Goal: Task Accomplishment & Management: Use online tool/utility

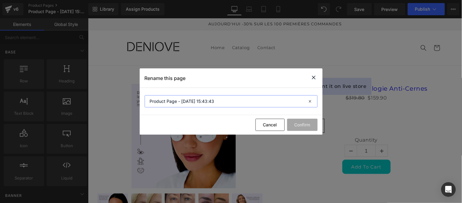
drag, startPoint x: 214, startPoint y: 101, endPoint x: 139, endPoint y: 95, distance: 74.5
click at [139, 95] on div "Rename this page Product Page - [DATE] 15:43:43 Cancel Confirm" at bounding box center [231, 101] width 462 height 203
click at [224, 101] on input "Product Page - [DATE] 15:43:43" at bounding box center [231, 101] width 173 height 12
type input "EMS"
click at [303, 120] on button "Confirm" at bounding box center [302, 125] width 30 height 12
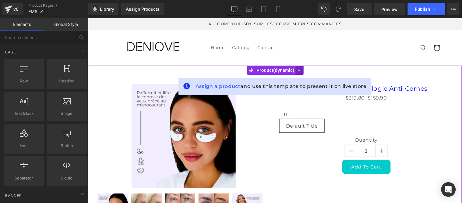
click at [299, 70] on icon at bounding box center [299, 70] width 1 height 3
click at [304, 70] on icon at bounding box center [303, 70] width 4 height 4
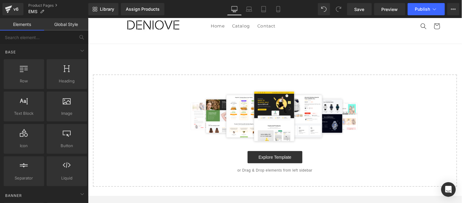
scroll to position [34, 0]
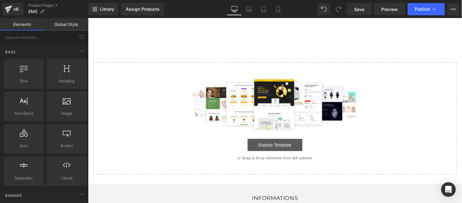
click at [274, 141] on link "Explore Template" at bounding box center [274, 144] width 55 height 12
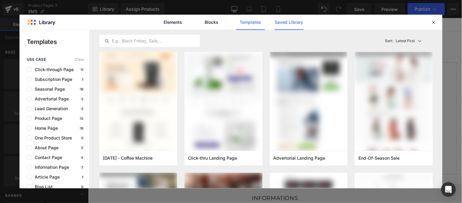
click at [283, 22] on link "Saved Library" at bounding box center [289, 22] width 29 height 15
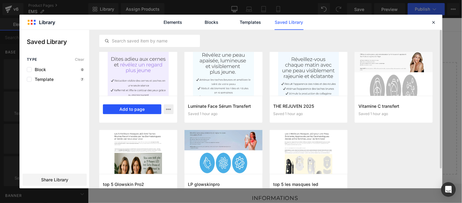
click at [127, 108] on button "Add to page" at bounding box center [132, 109] width 58 height 10
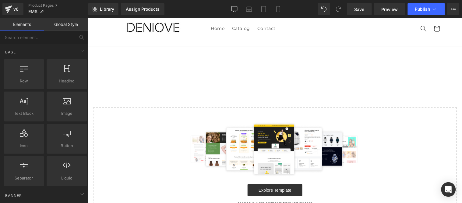
scroll to position [17, 0]
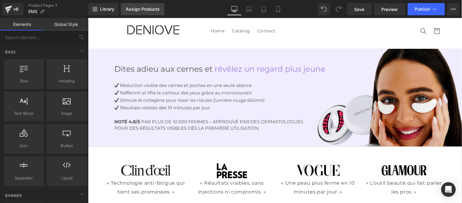
click at [142, 9] on div "Assign Products" at bounding box center [143, 9] width 34 height 5
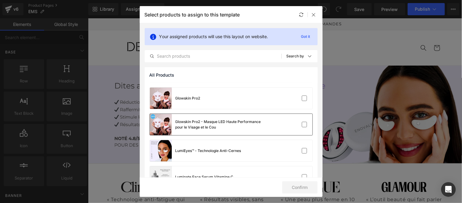
scroll to position [67, 0]
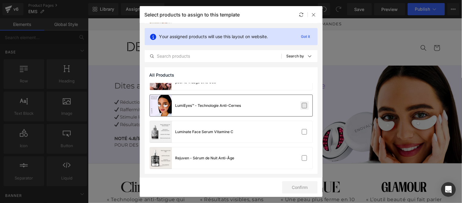
click at [303, 105] on label at bounding box center [304, 105] width 5 height 5
click at [305, 105] on input "checkbox" at bounding box center [305, 105] width 0 height 0
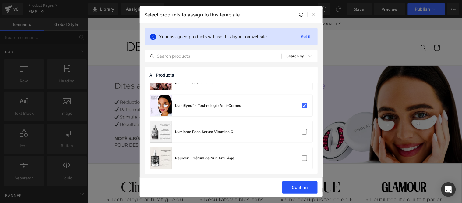
click at [299, 188] on button "Confirm" at bounding box center [299, 187] width 35 height 12
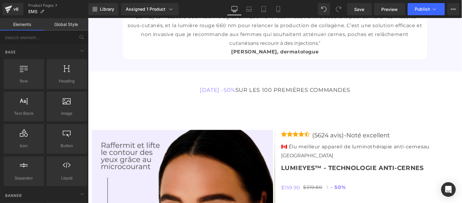
scroll to position [2039, 0]
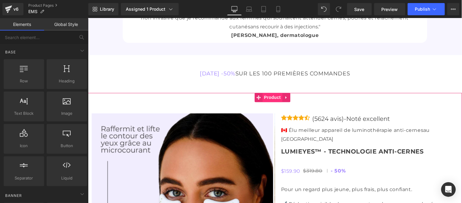
click at [272, 95] on span "Product" at bounding box center [272, 97] width 20 height 9
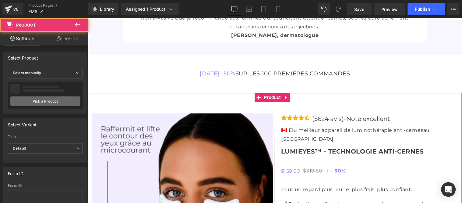
click at [49, 101] on link "Pick a Product" at bounding box center [45, 101] width 70 height 10
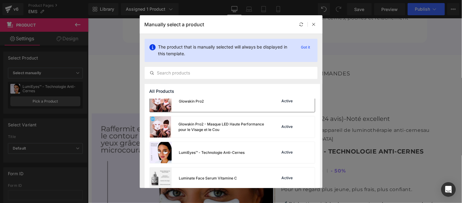
scroll to position [65, 0]
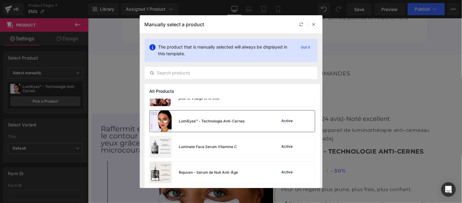
click at [231, 121] on div "LumiEyes™ - Technologie Anti-Cernes" at bounding box center [212, 120] width 66 height 5
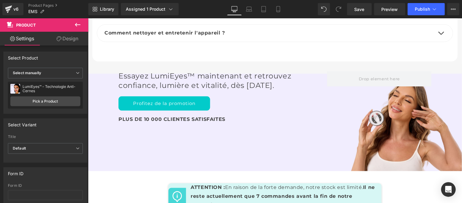
scroll to position [2716, 0]
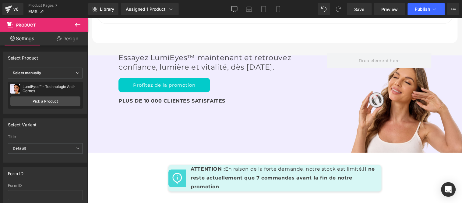
click at [75, 24] on icon at bounding box center [77, 24] width 7 height 7
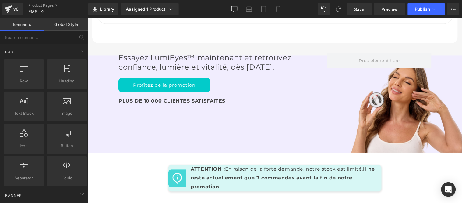
click at [66, 25] on link "Global Style" at bounding box center [66, 24] width 44 height 12
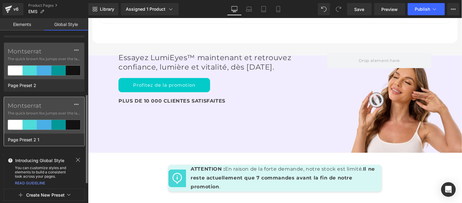
scroll to position [106, 0]
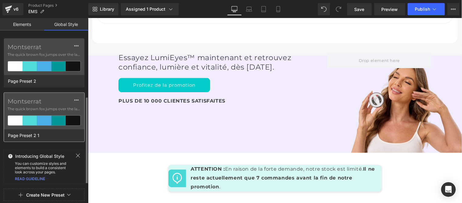
click at [44, 107] on span "The quick brown fox jumps over the lazy..." at bounding box center [44, 108] width 73 height 5
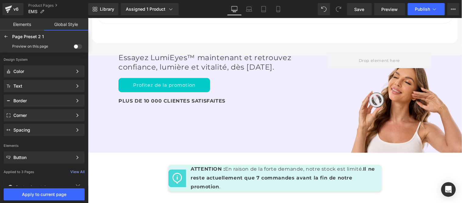
click at [76, 46] on span at bounding box center [78, 46] width 9 height 5
click at [74, 48] on input "checkbox" at bounding box center [74, 48] width 0 height 0
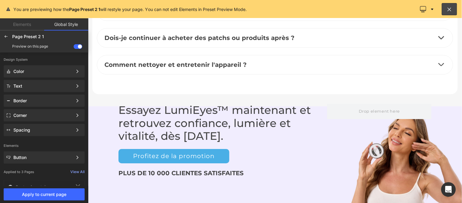
scroll to position [2798, 0]
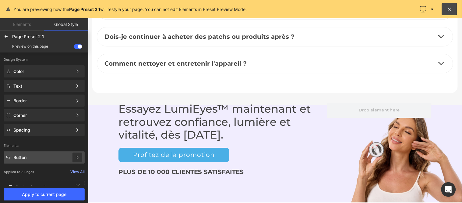
click at [76, 158] on icon at bounding box center [77, 157] width 4 height 4
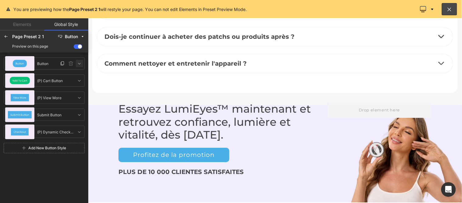
click at [78, 63] on icon at bounding box center [79, 63] width 5 height 5
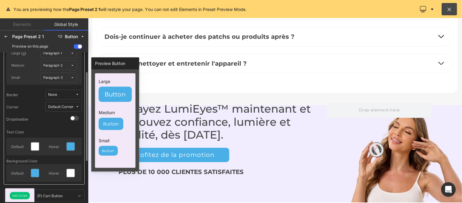
scroll to position [68, 0]
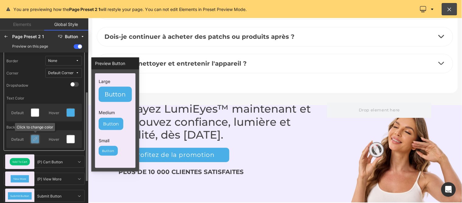
click at [34, 138] on icon at bounding box center [35, 138] width 5 height 5
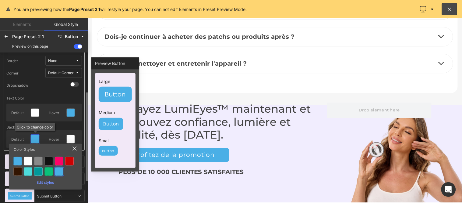
click at [44, 182] on div "Edit styles" at bounding box center [45, 181] width 68 height 7
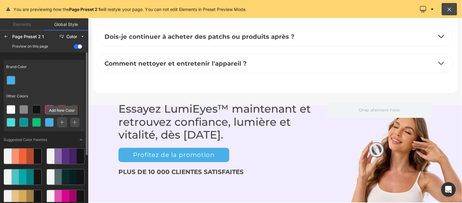
click at [62, 120] on icon at bounding box center [62, 122] width 4 height 4
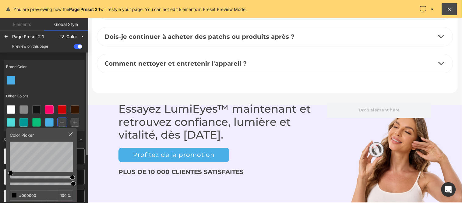
scroll to position [34, 0]
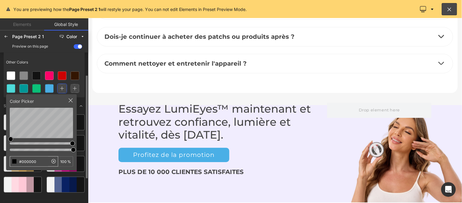
click at [40, 161] on input "#000000" at bounding box center [29, 161] width 38 height 10
type input "#9C7EFF"
click at [58, 60] on div "Other Colors" at bounding box center [44, 62] width 81 height 14
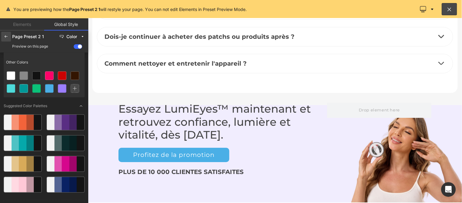
click at [9, 38] on div at bounding box center [6, 37] width 10 height 10
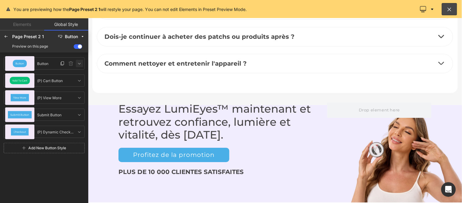
click at [80, 63] on icon at bounding box center [79, 63] width 5 height 5
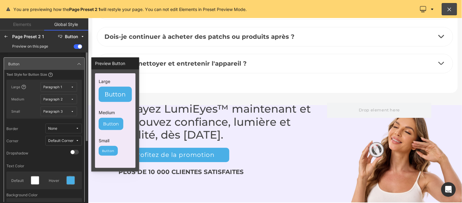
scroll to position [68, 0]
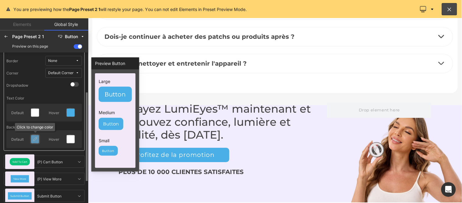
click at [35, 139] on icon at bounding box center [35, 138] width 5 height 5
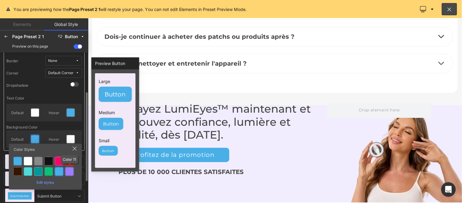
click at [73, 169] on div at bounding box center [69, 171] width 9 height 9
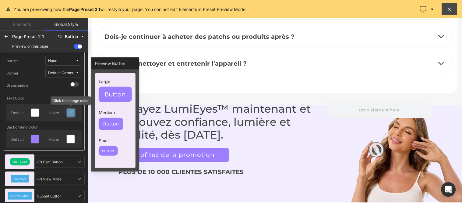
drag, startPoint x: 72, startPoint y: 116, endPoint x: 72, endPoint y: 112, distance: 4.3
click at [72, 112] on icon at bounding box center [70, 112] width 5 height 5
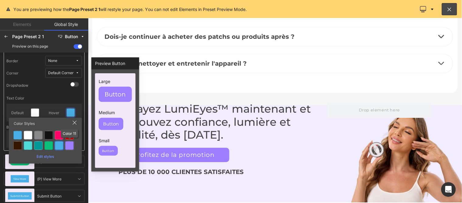
click at [70, 143] on div at bounding box center [69, 145] width 9 height 9
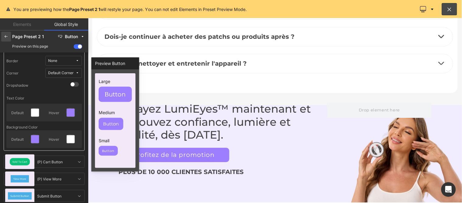
click at [4, 37] on icon at bounding box center [6, 36] width 5 height 5
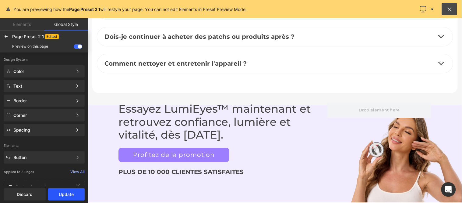
click at [63, 194] on button "Update" at bounding box center [66, 194] width 37 height 12
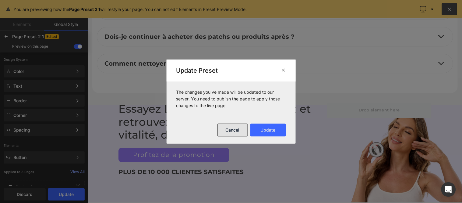
click at [236, 129] on button "Cancel" at bounding box center [233, 129] width 30 height 13
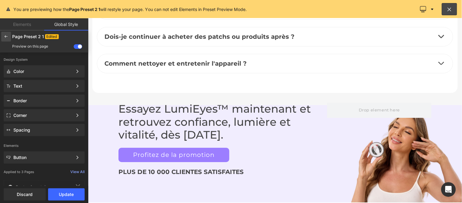
click at [4, 37] on icon at bounding box center [6, 36] width 5 height 5
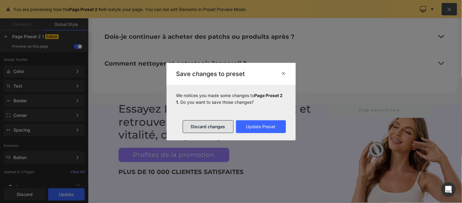
drag, startPoint x: 203, startPoint y: 128, endPoint x: 126, endPoint y: 111, distance: 79.5
click at [203, 128] on button "Discard changes" at bounding box center [208, 126] width 51 height 13
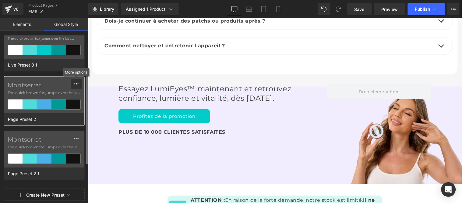
click at [75, 86] on icon at bounding box center [76, 83] width 5 height 5
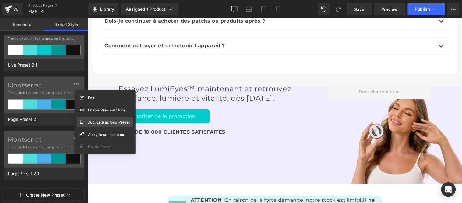
drag, startPoint x: 96, startPoint y: 121, endPoint x: 2, endPoint y: 98, distance: 96.6
click at [96, 121] on span "Duplicate as New Preset" at bounding box center [108, 122] width 42 height 6
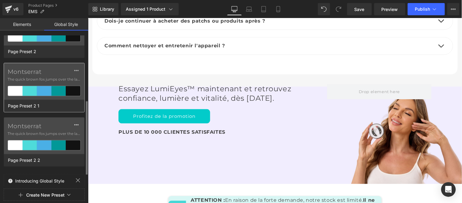
scroll to position [160, 0]
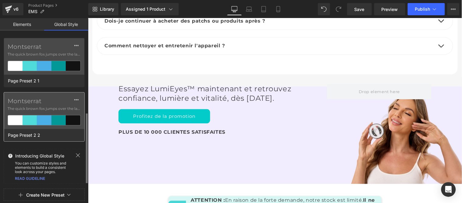
click at [46, 105] on div "Montserrat The quick brown fox jumps over the lazy..." at bounding box center [44, 110] width 80 height 37
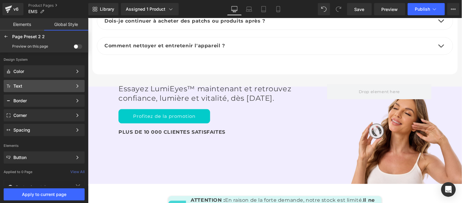
click at [80, 44] on span at bounding box center [78, 46] width 9 height 5
click at [74, 48] on input "checkbox" at bounding box center [74, 48] width 0 height 0
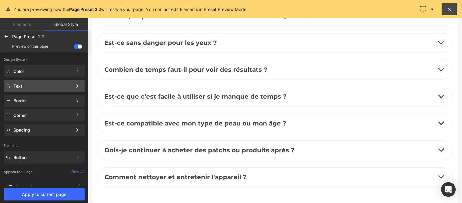
scroll to position [2798, 0]
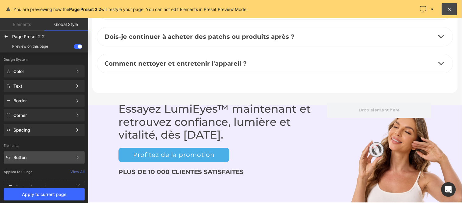
click at [58, 156] on div "Button" at bounding box center [42, 157] width 59 height 5
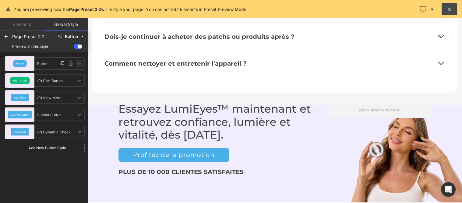
click at [81, 62] on icon at bounding box center [79, 63] width 5 height 5
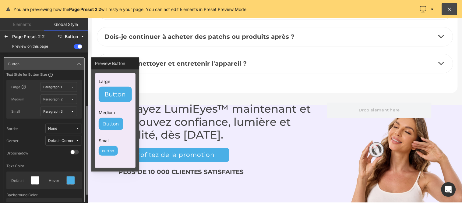
scroll to position [34, 0]
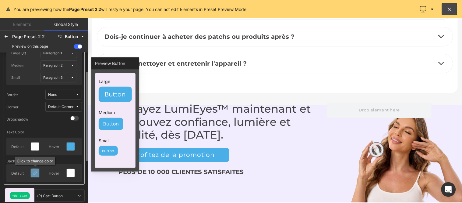
click at [34, 175] on div at bounding box center [35, 173] width 8 height 8
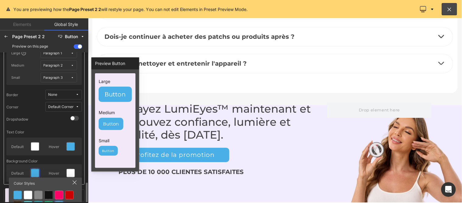
scroll to position [103, 0]
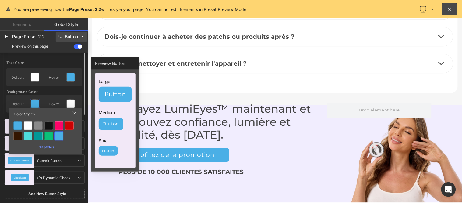
click at [69, 37] on div "Button" at bounding box center [71, 36] width 13 height 5
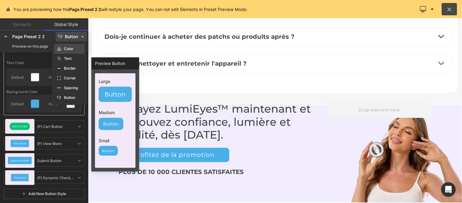
click at [66, 50] on label "Color" at bounding box center [68, 49] width 9 height 4
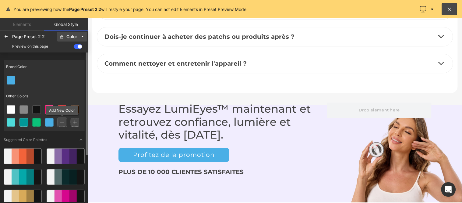
click at [61, 121] on icon at bounding box center [62, 122] width 4 height 4
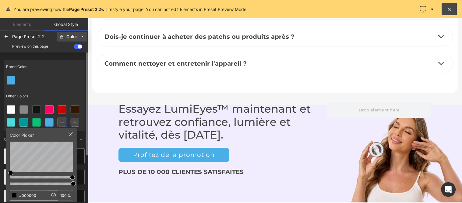
click at [37, 191] on input "#000000" at bounding box center [29, 195] width 38 height 10
type input "#9C7EFF"
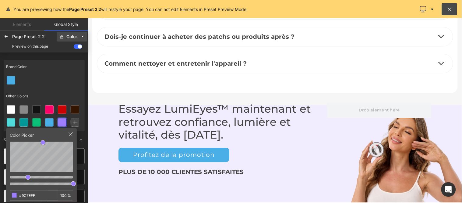
click at [78, 34] on span "Color" at bounding box center [72, 36] width 12 height 5
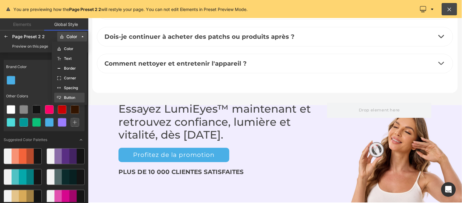
click at [70, 98] on label "Button" at bounding box center [69, 97] width 11 height 4
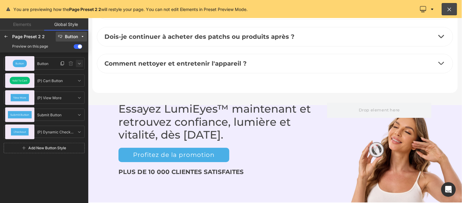
click at [79, 62] on icon at bounding box center [79, 63] width 5 height 5
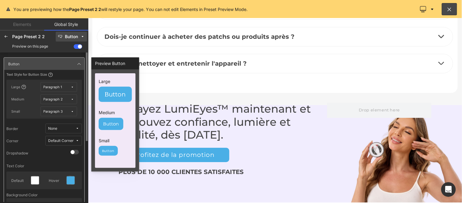
scroll to position [68, 0]
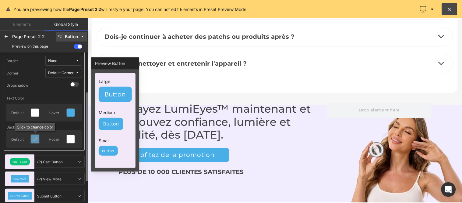
click at [35, 136] on icon at bounding box center [35, 138] width 5 height 5
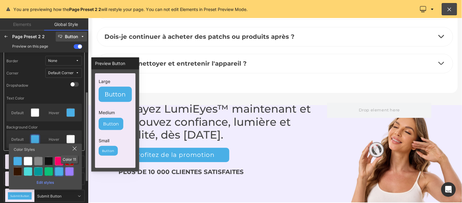
click at [71, 169] on div at bounding box center [69, 171] width 9 height 9
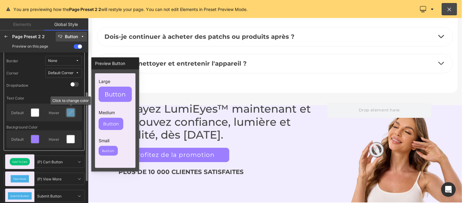
click at [72, 110] on icon at bounding box center [70, 112] width 5 height 5
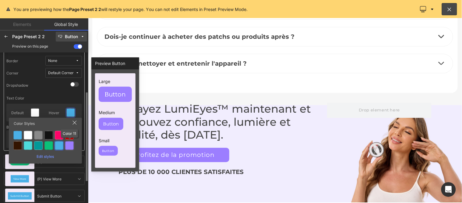
click at [69, 144] on div at bounding box center [69, 145] width 9 height 9
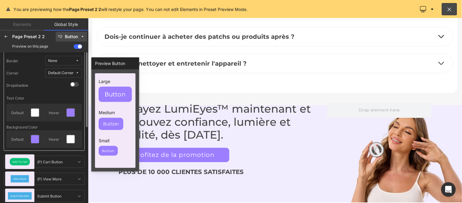
scroll to position [0, 0]
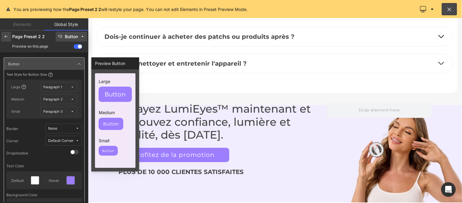
click at [7, 36] on icon at bounding box center [6, 36] width 5 height 5
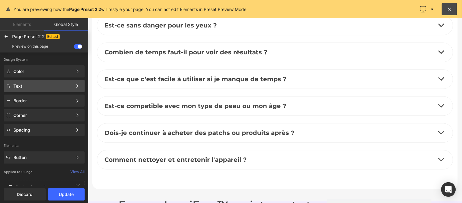
scroll to position [2697, 0]
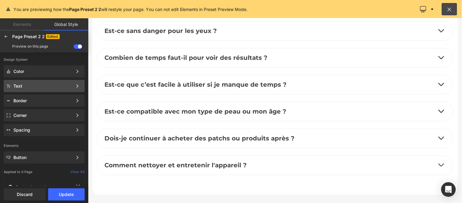
click at [56, 94] on div "Text Color Style Define a color palette and apply it to your pages 1 of 3 Next" at bounding box center [44, 100] width 81 height 12
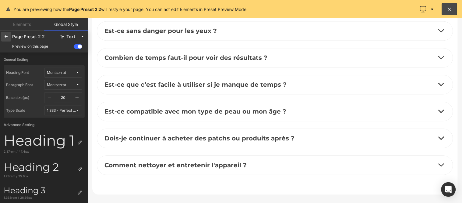
click at [6, 36] on icon at bounding box center [6, 36] width 5 height 5
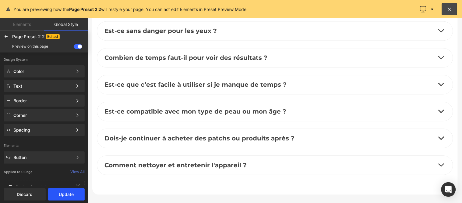
click at [61, 194] on button "Update" at bounding box center [66, 194] width 37 height 12
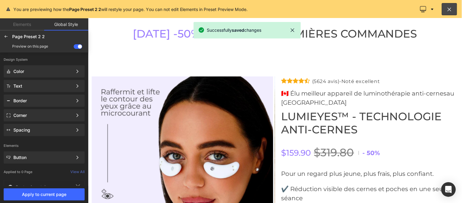
scroll to position [2088, 0]
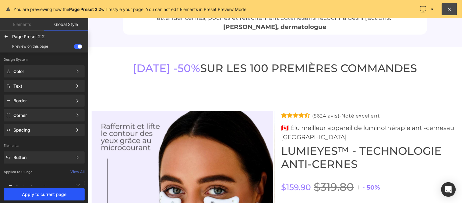
click at [47, 194] on span "Apply to current page" at bounding box center [44, 194] width 74 height 5
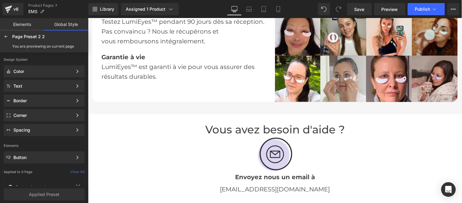
scroll to position [1140, 0]
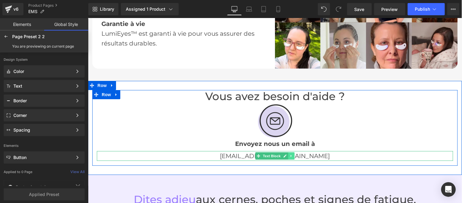
click at [288, 152] on link at bounding box center [291, 155] width 6 height 7
click at [314, 150] on p "[EMAIL_ADDRESS][DOMAIN_NAME]" at bounding box center [275, 155] width 356 height 10
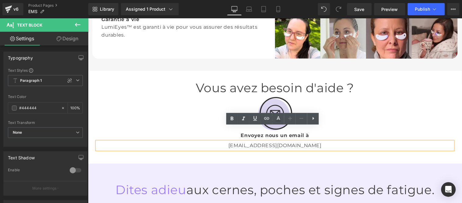
click at [302, 141] on p "[EMAIL_ADDRESS][DOMAIN_NAME]" at bounding box center [275, 145] width 356 height 8
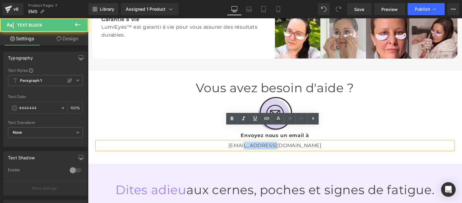
click at [266, 141] on p "[EMAIL_ADDRESS][DOMAIN_NAME]" at bounding box center [275, 145] width 356 height 8
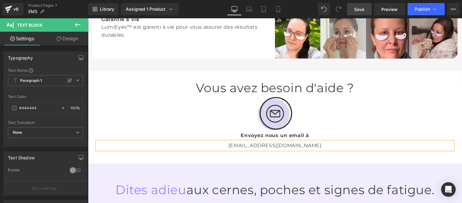
click at [359, 10] on span "Save" at bounding box center [360, 9] width 10 height 6
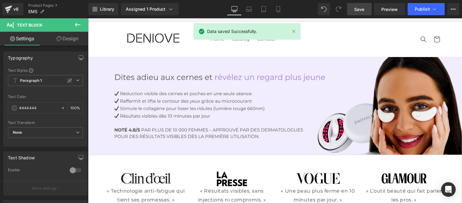
scroll to position [0, 0]
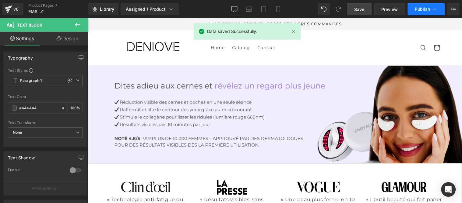
click at [413, 12] on button "Publish" at bounding box center [426, 9] width 37 height 12
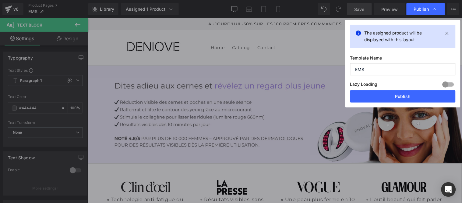
drag, startPoint x: 369, startPoint y: 68, endPoint x: 352, endPoint y: 68, distance: 16.1
click at [352, 68] on input "EMS" at bounding box center [402, 69] width 105 height 12
click at [375, 72] on input "Lum" at bounding box center [402, 69] width 105 height 12
paste input "iEyes"
type input "LumiEyes"
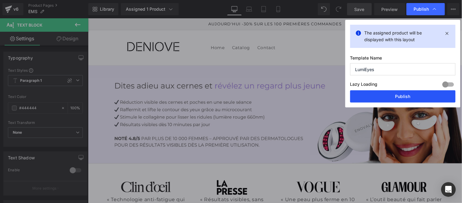
click at [405, 95] on button "Publish" at bounding box center [402, 96] width 105 height 12
